Goal: Task Accomplishment & Management: Complete application form

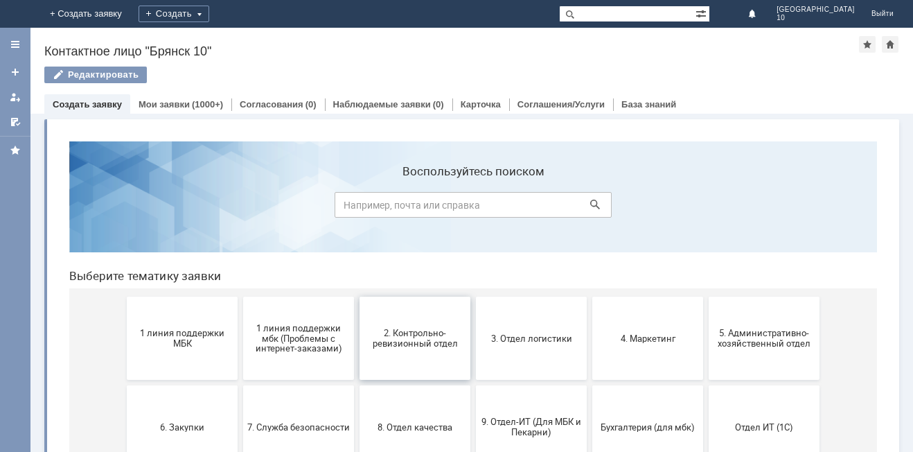
click at [425, 364] on button "2. Контрольно-ревизионный отдел" at bounding box center [414, 337] width 111 height 83
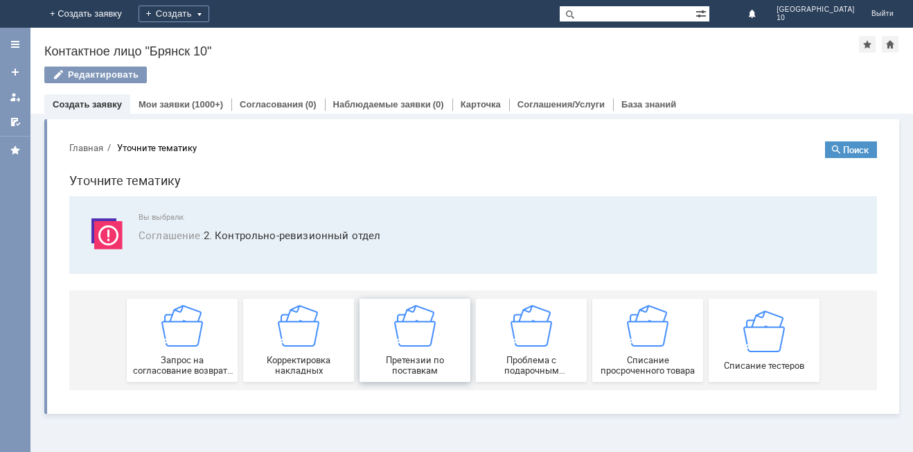
click at [419, 337] on img at bounding box center [415, 326] width 42 height 42
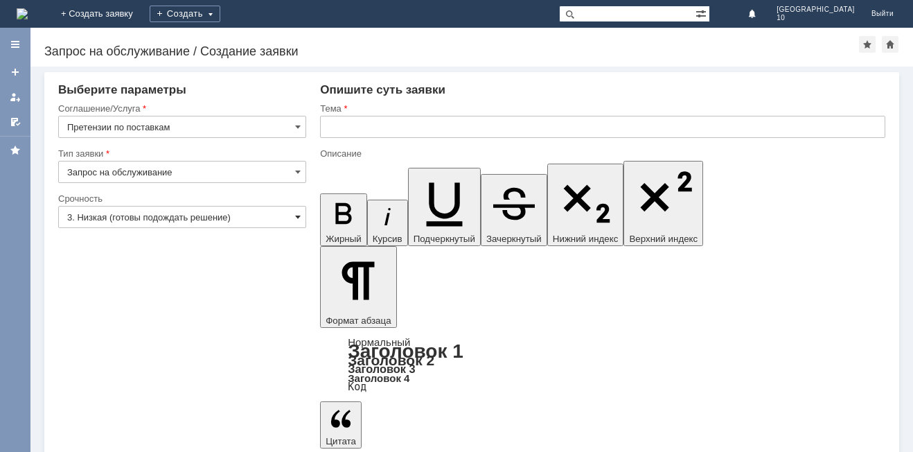
click at [296, 221] on span at bounding box center [298, 216] width 6 height 11
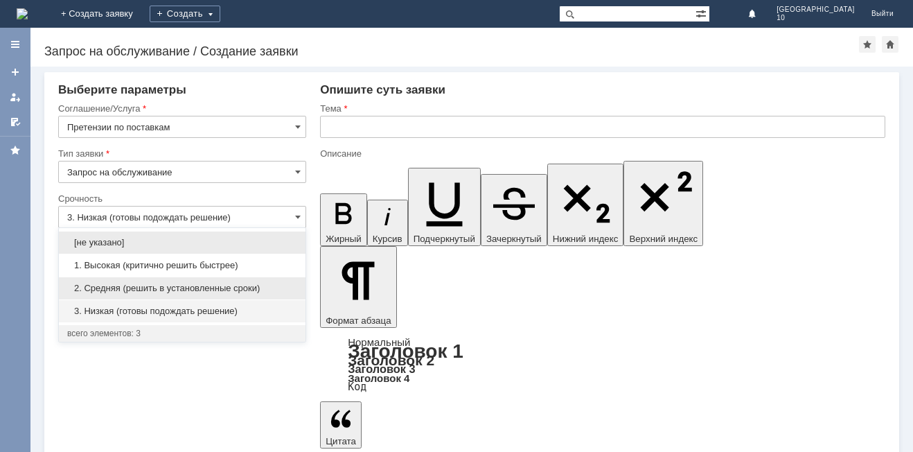
click at [195, 287] on span "2. Средняя (решить в установленные сроки)" at bounding box center [182, 288] width 230 height 11
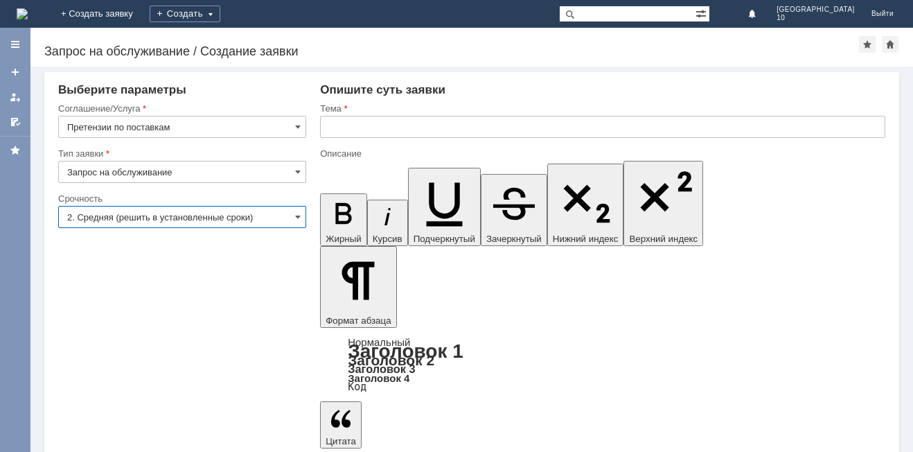
type input "2. Средняя (решить в установленные сроки)"
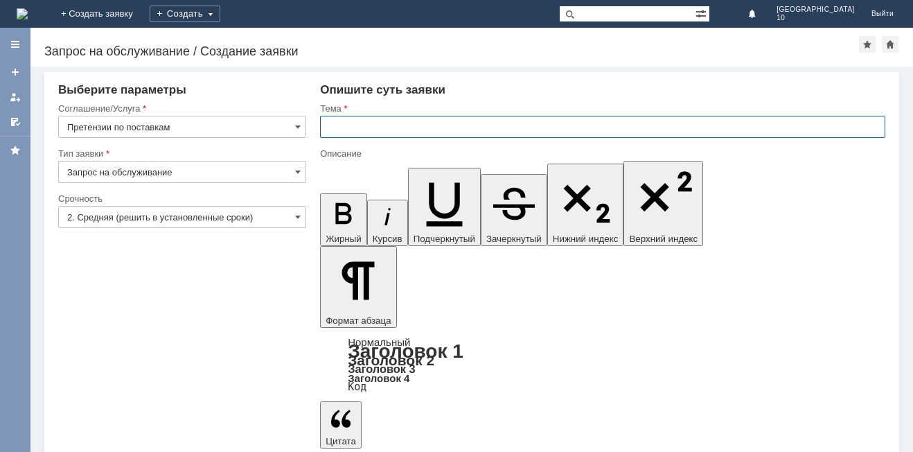
click at [355, 126] on input "text" at bounding box center [602, 127] width 565 height 22
type input "Претензия по поставке"
